Goal: Task Accomplishment & Management: Manage account settings

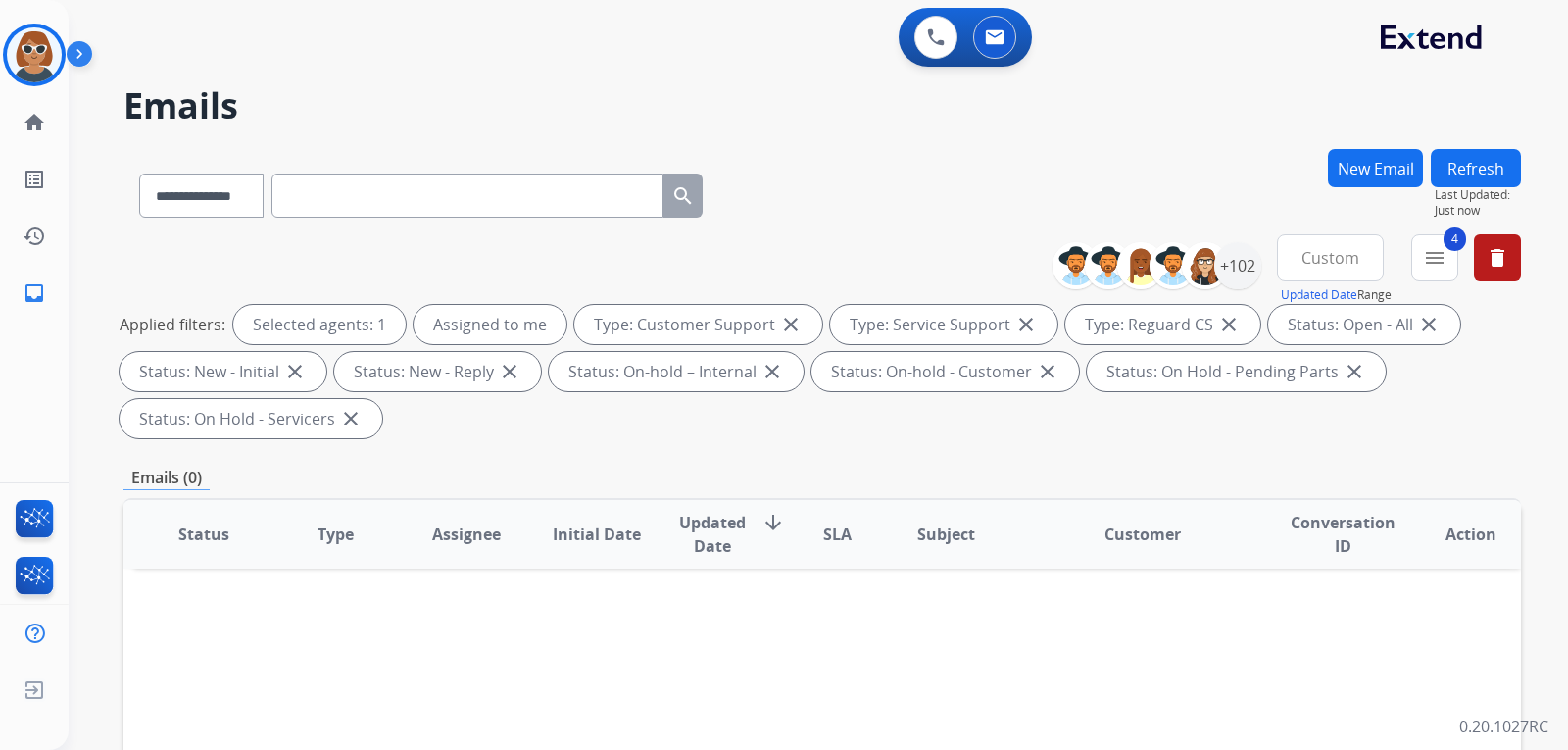
select select "**********"
click at [31, 63] on img at bounding box center [34, 55] width 55 height 55
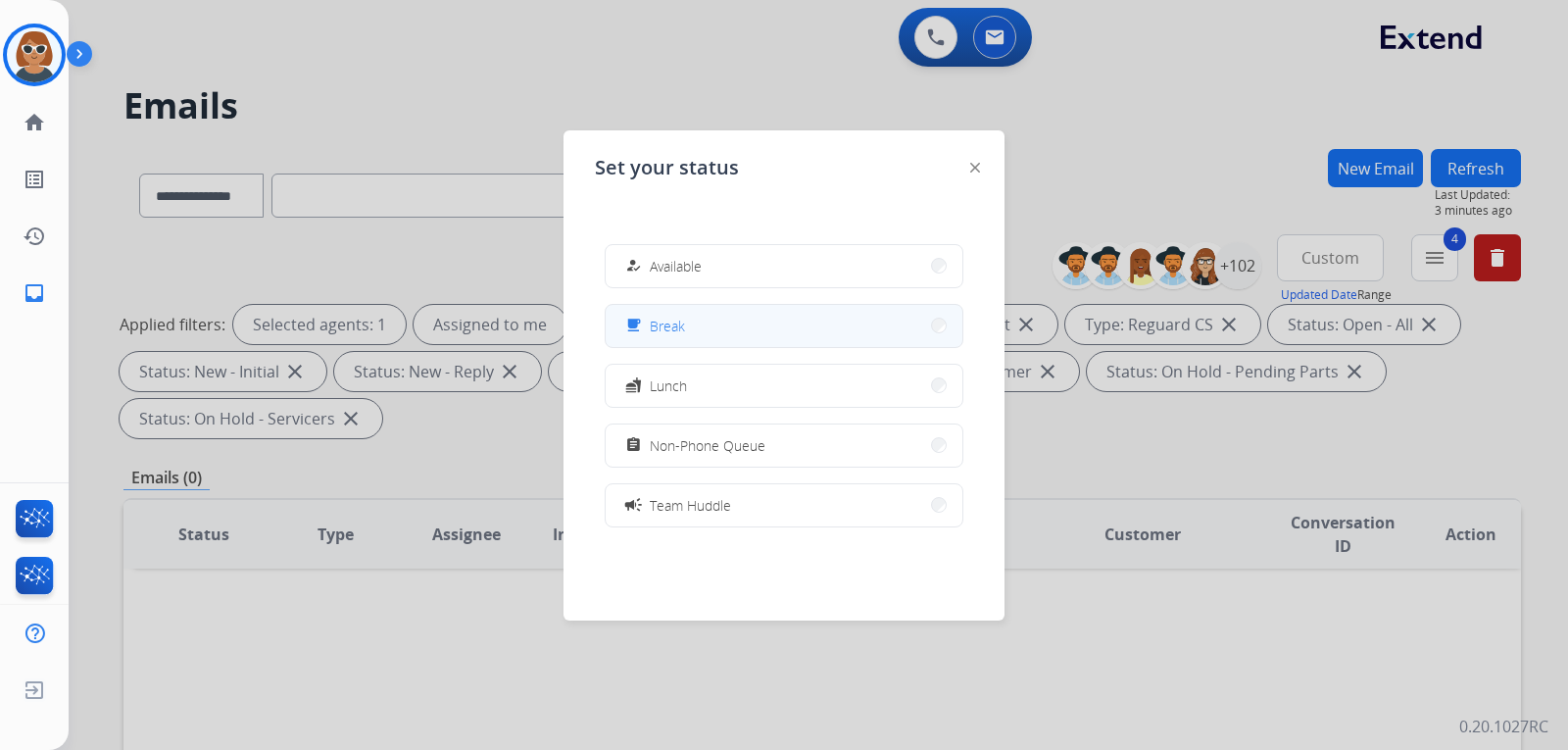
click at [726, 324] on button "free_breakfast Break" at bounding box center [784, 326] width 356 height 42
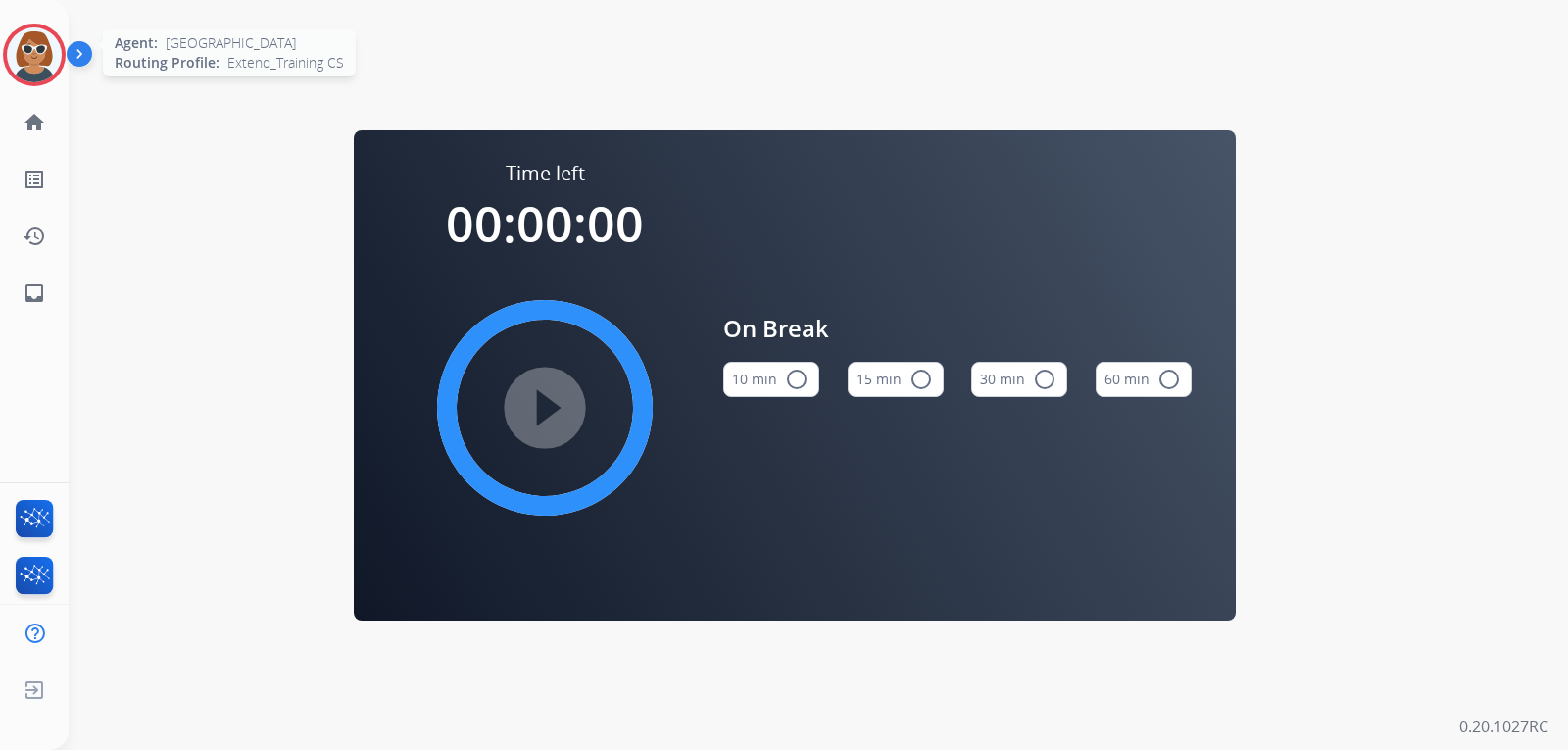
click at [24, 57] on img at bounding box center [34, 55] width 55 height 55
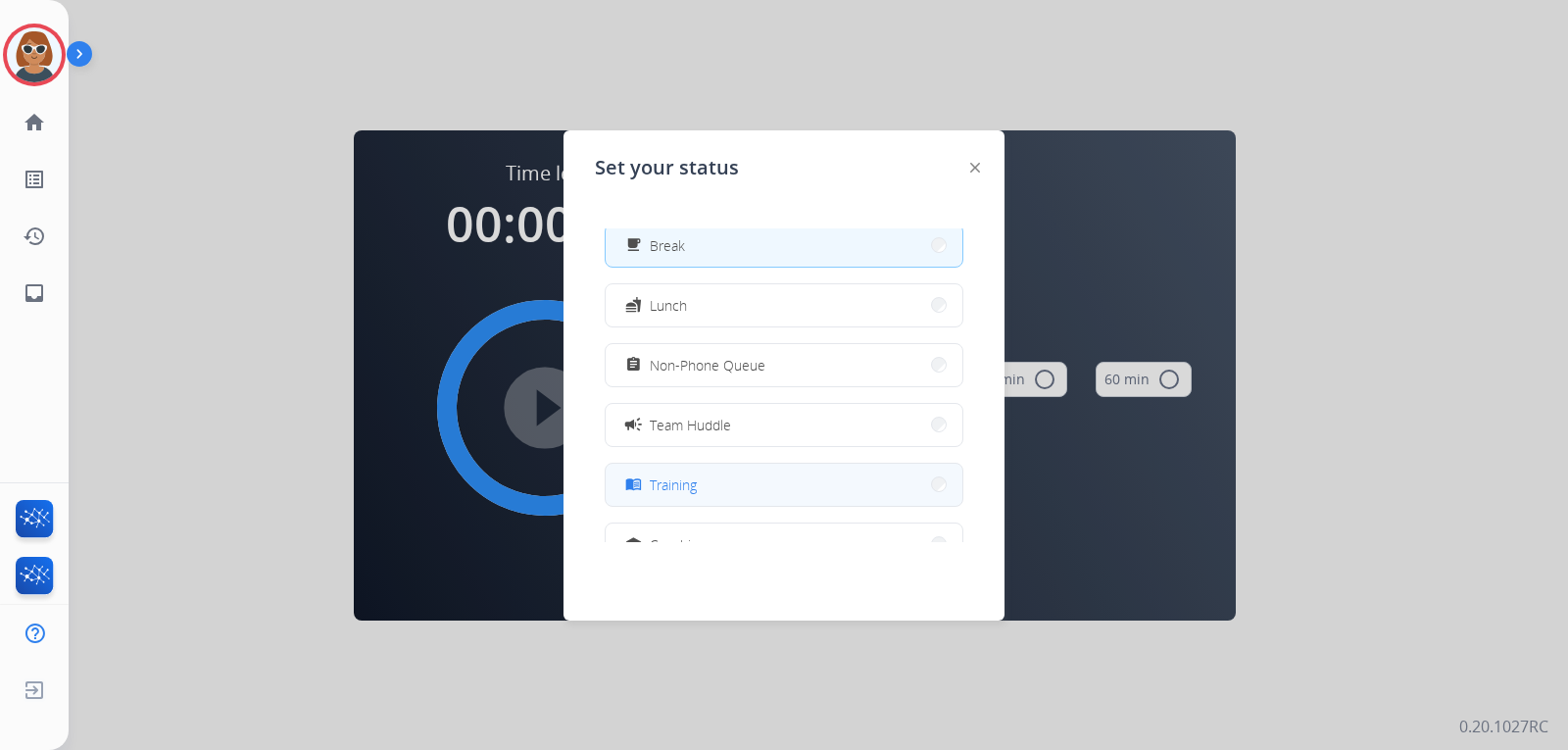
scroll to position [113, 0]
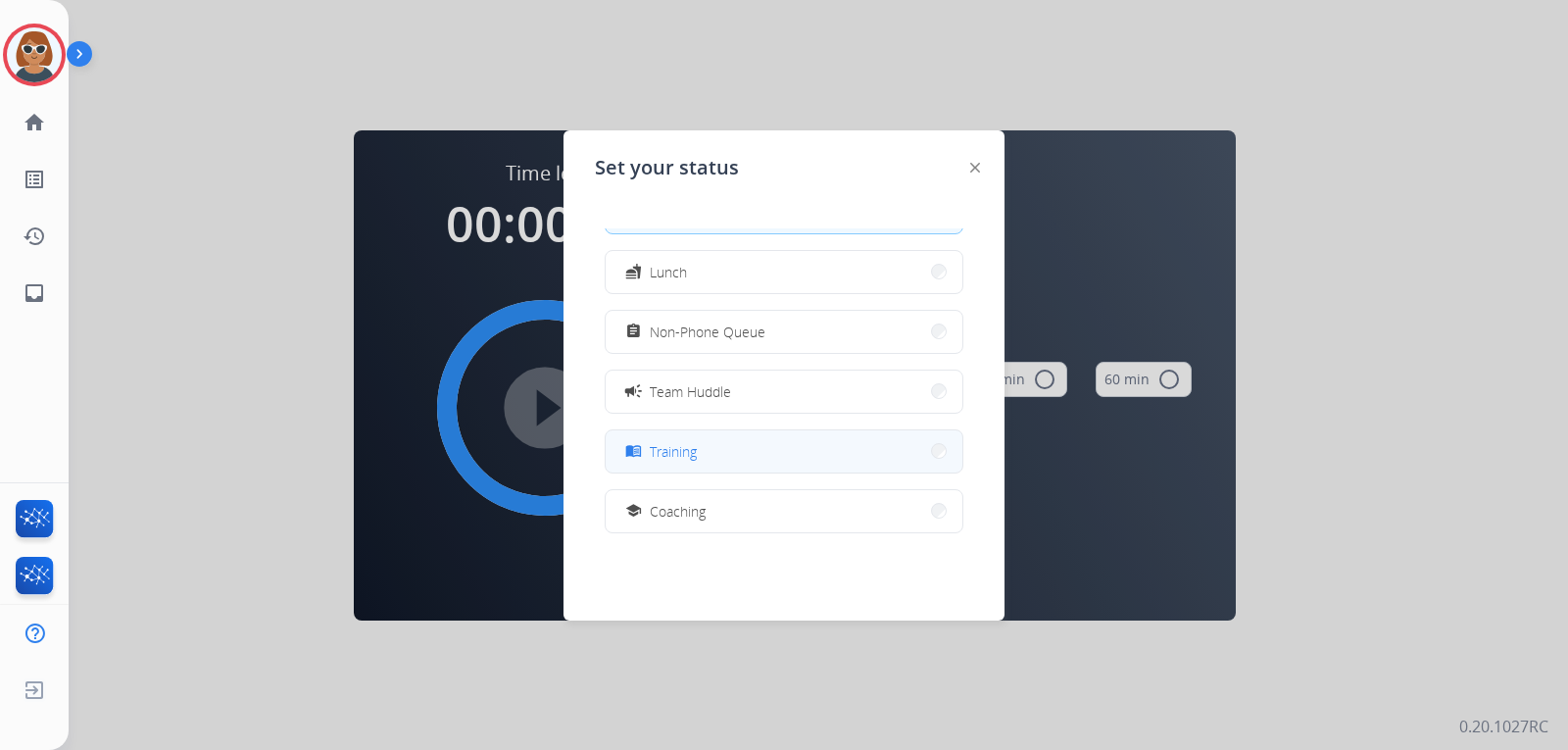
click at [718, 453] on button "menu_book Training" at bounding box center [784, 451] width 356 height 42
